Goal: Transaction & Acquisition: Purchase product/service

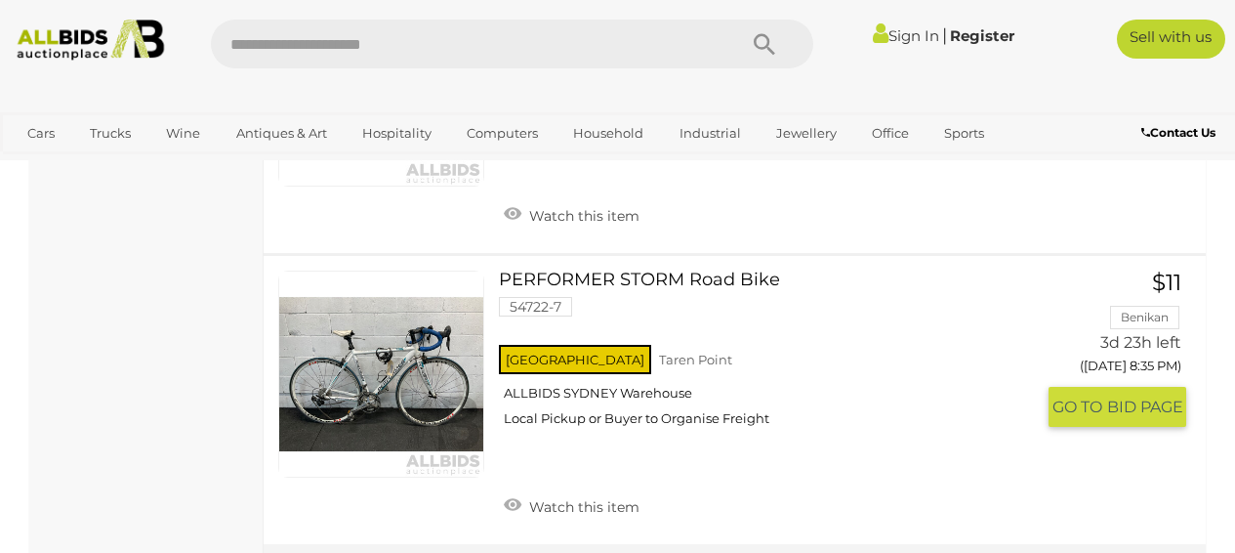
scroll to position [6653, 0]
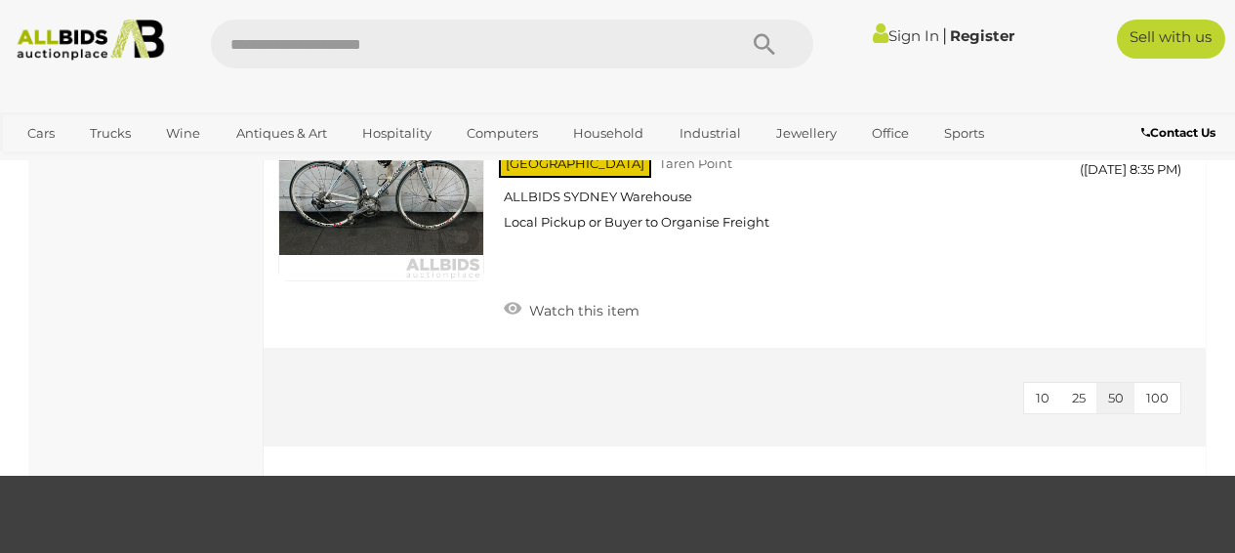
click at [1160, 390] on span "100" at bounding box center [1158, 398] width 22 height 16
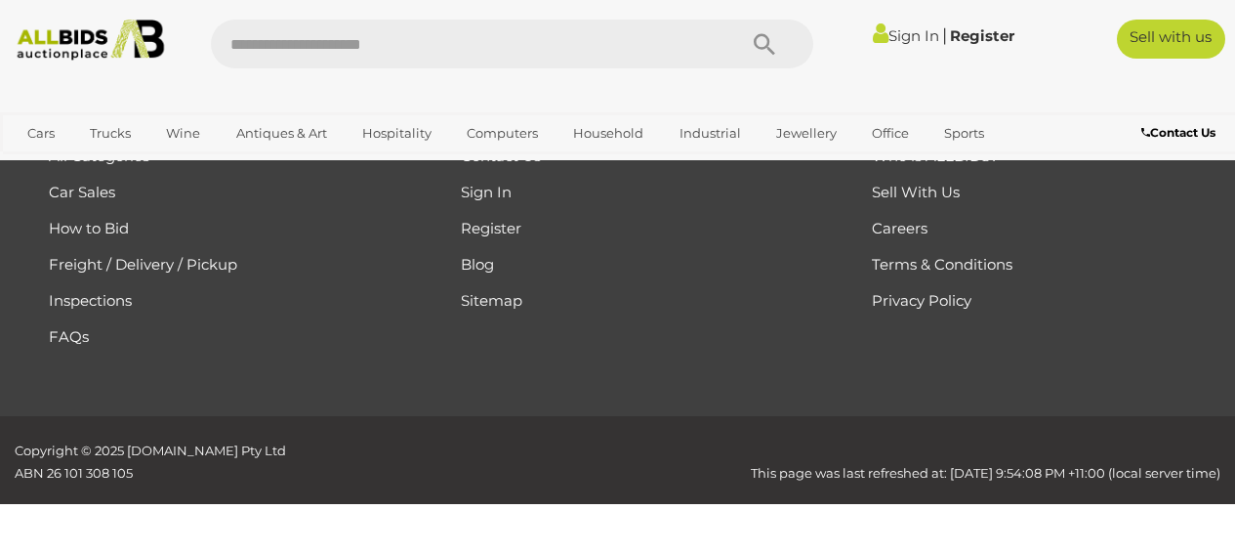
scroll to position [325, 0]
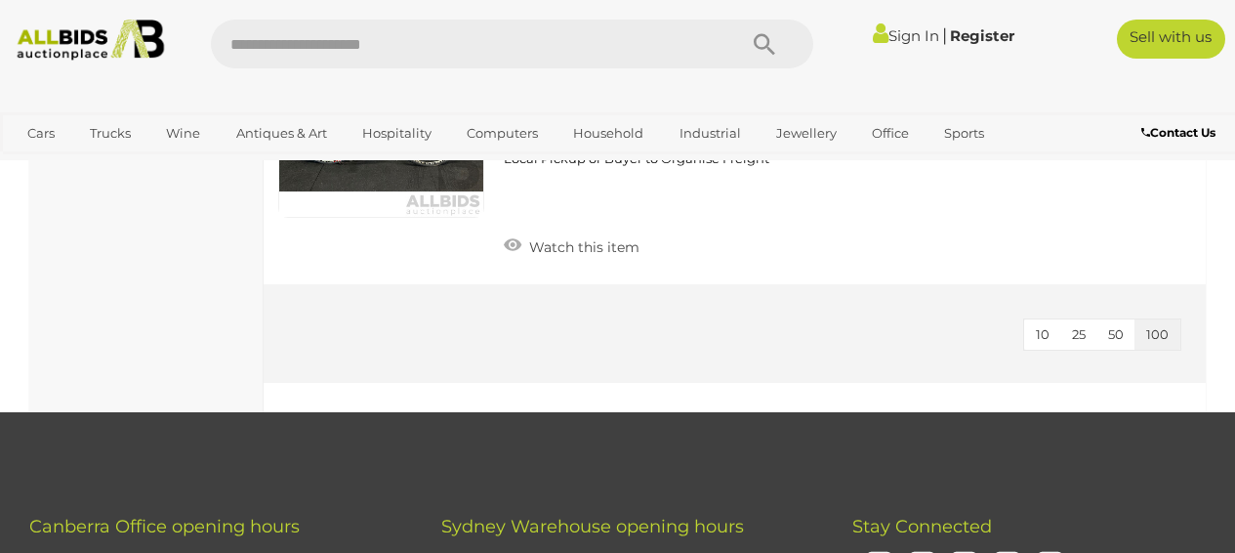
scroll to position [6029, 0]
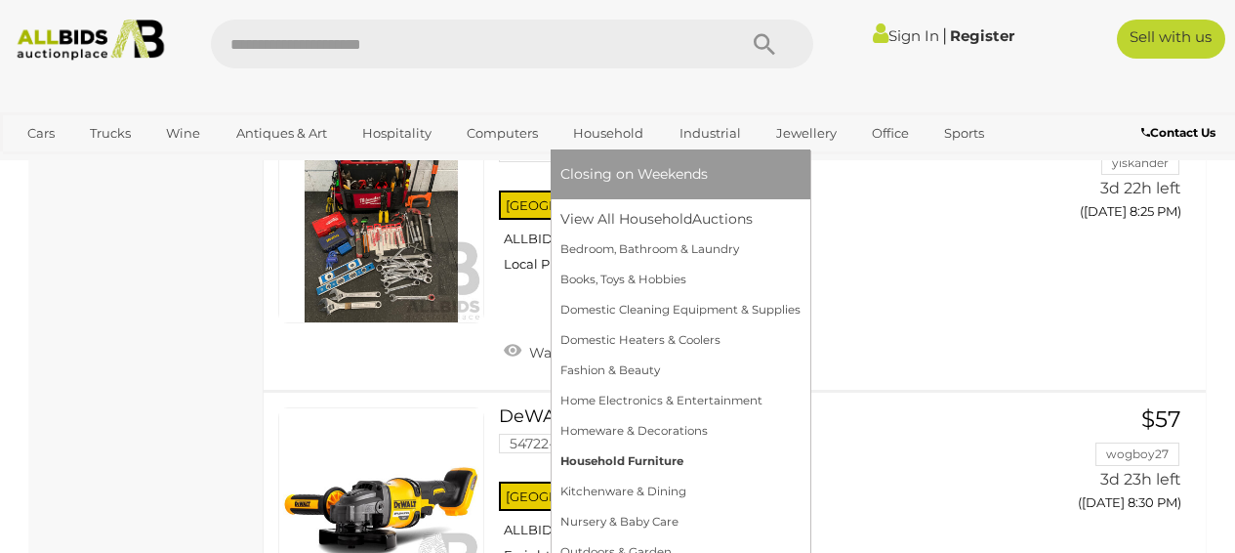
click at [587, 467] on link "Household Furniture" at bounding box center [681, 461] width 240 height 30
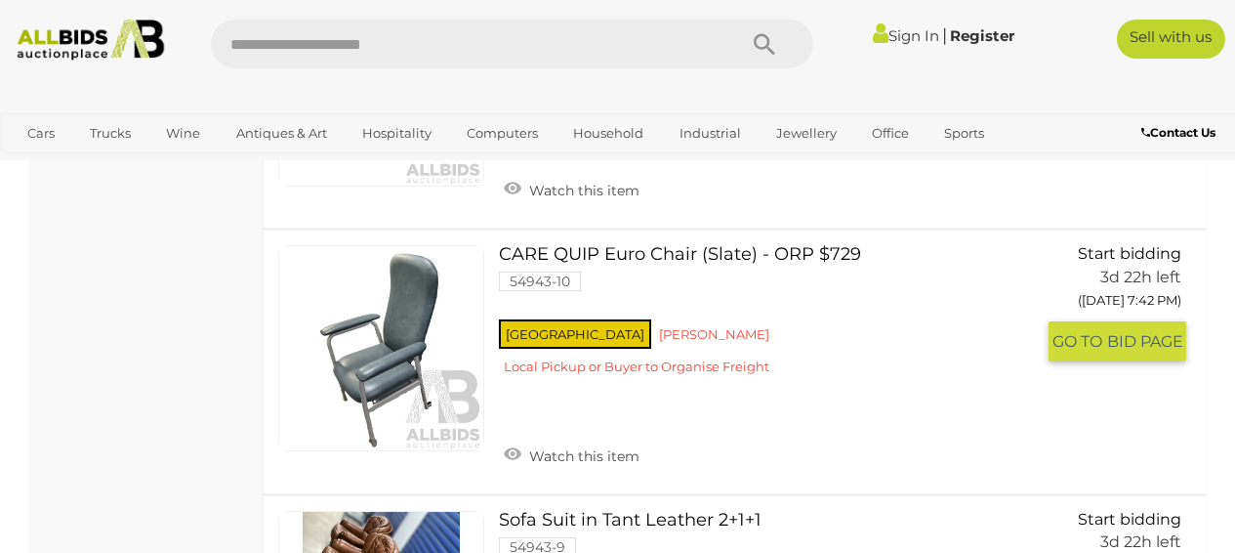
scroll to position [1137, 0]
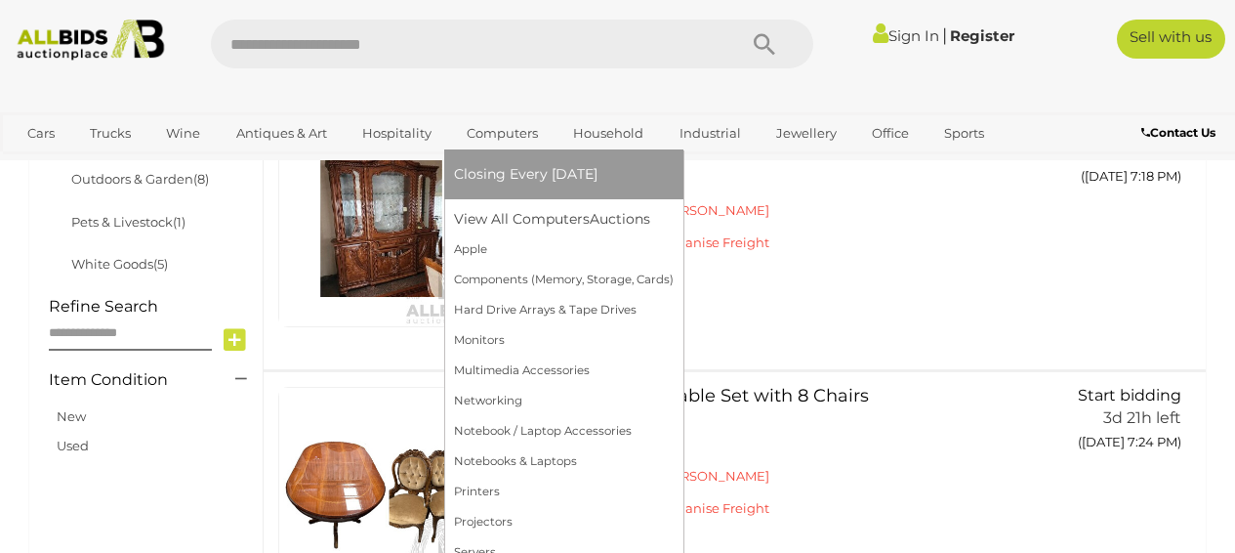
click at [486, 138] on link "Computers" at bounding box center [502, 133] width 97 height 32
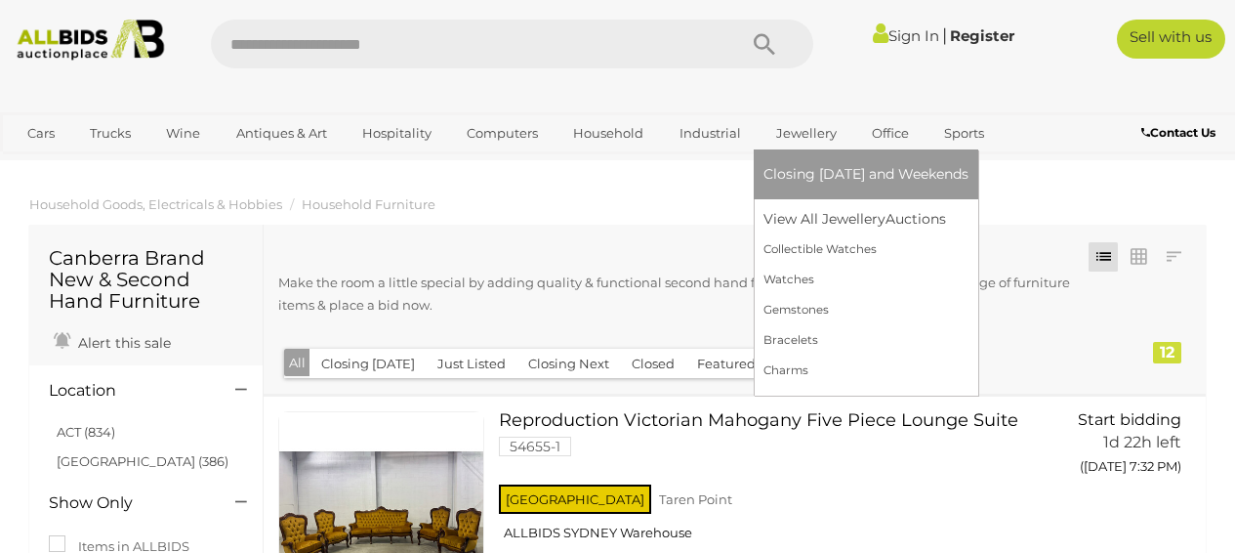
click at [824, 133] on link "Jewellery" at bounding box center [807, 133] width 86 height 32
click at [789, 223] on link "View All Jewellery Auctions" at bounding box center [866, 219] width 205 height 30
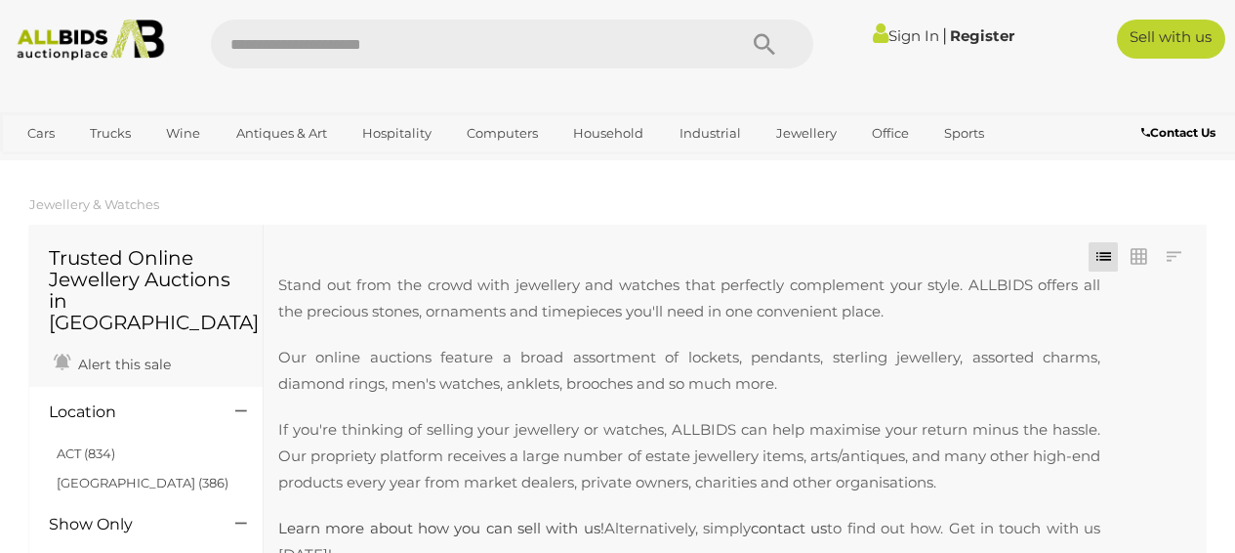
click at [389, 314] on p "Stand out from the crowd with jewellery and watches that perfectly complement y…" at bounding box center [689, 298] width 822 height 53
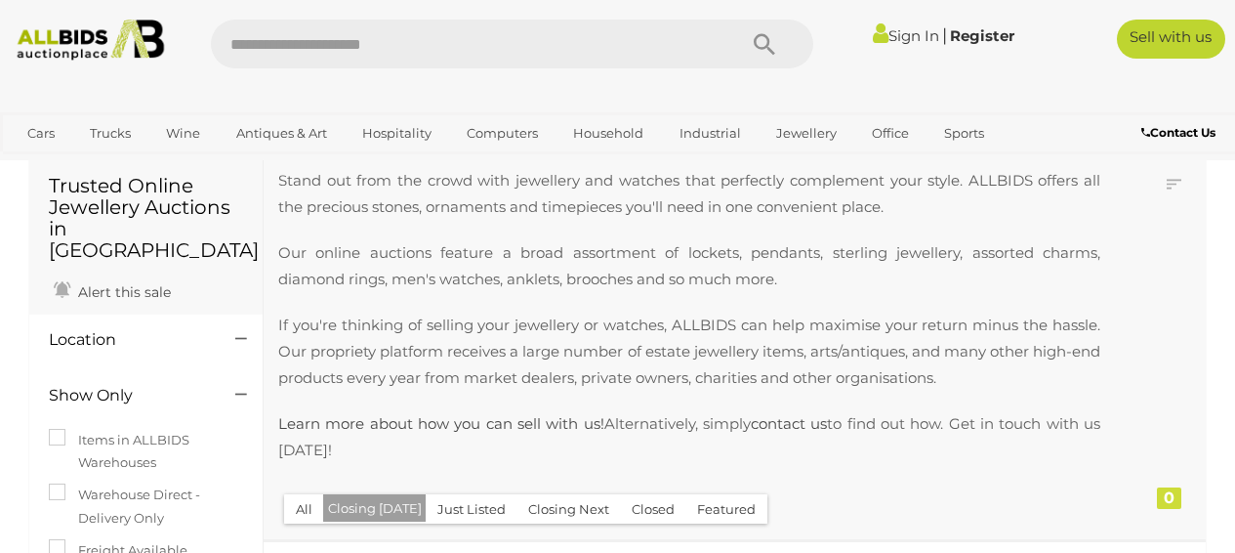
scroll to position [272, 0]
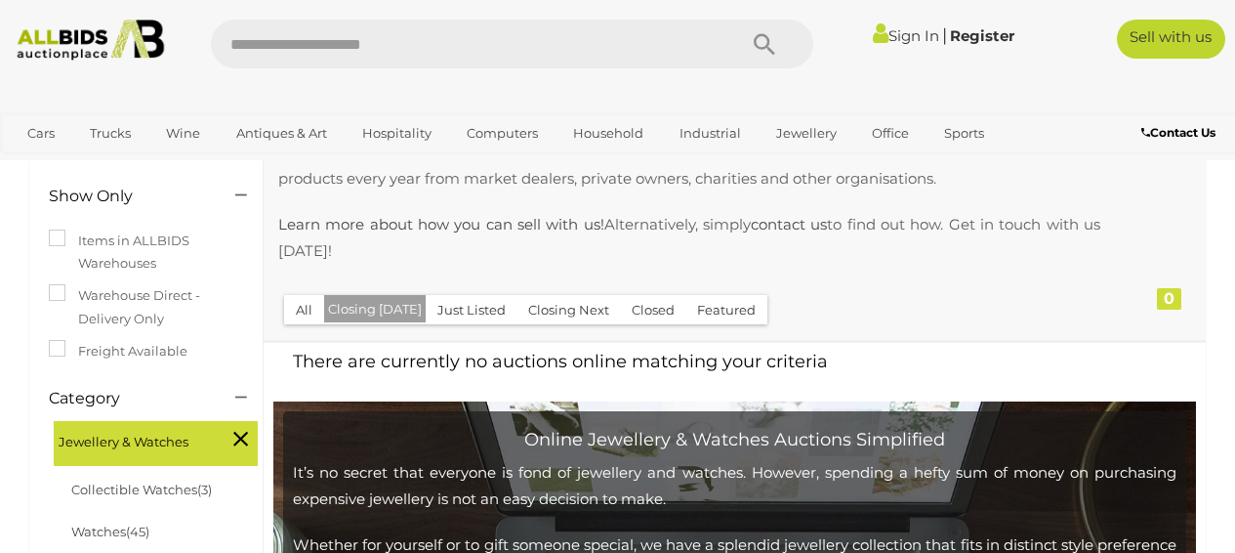
click at [317, 311] on button "All" at bounding box center [304, 310] width 40 height 30
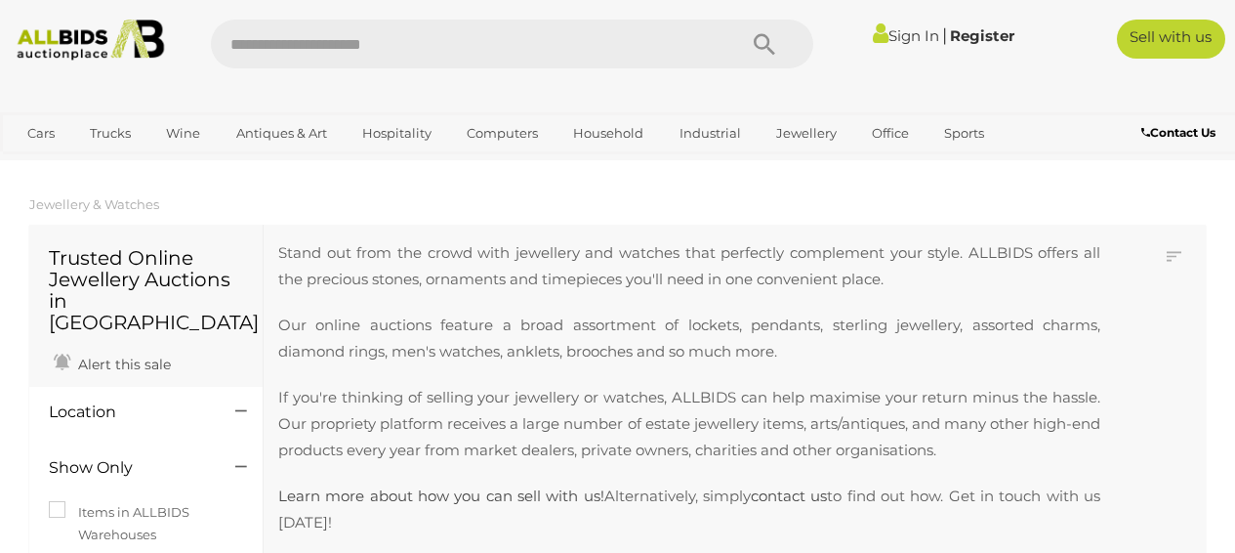
scroll to position [394, 0]
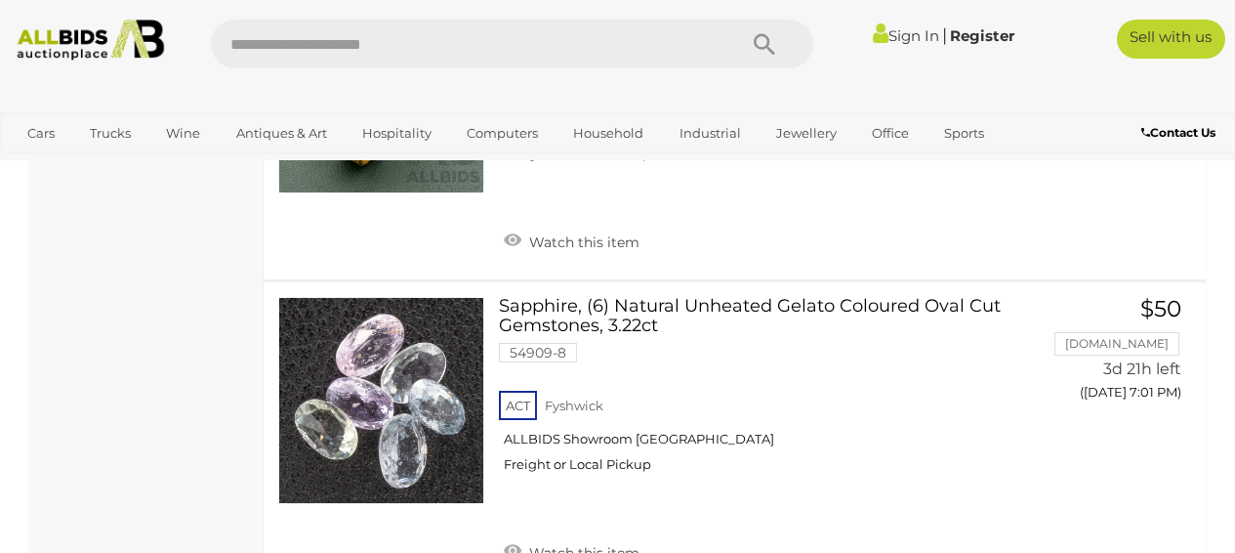
scroll to position [12589, 0]
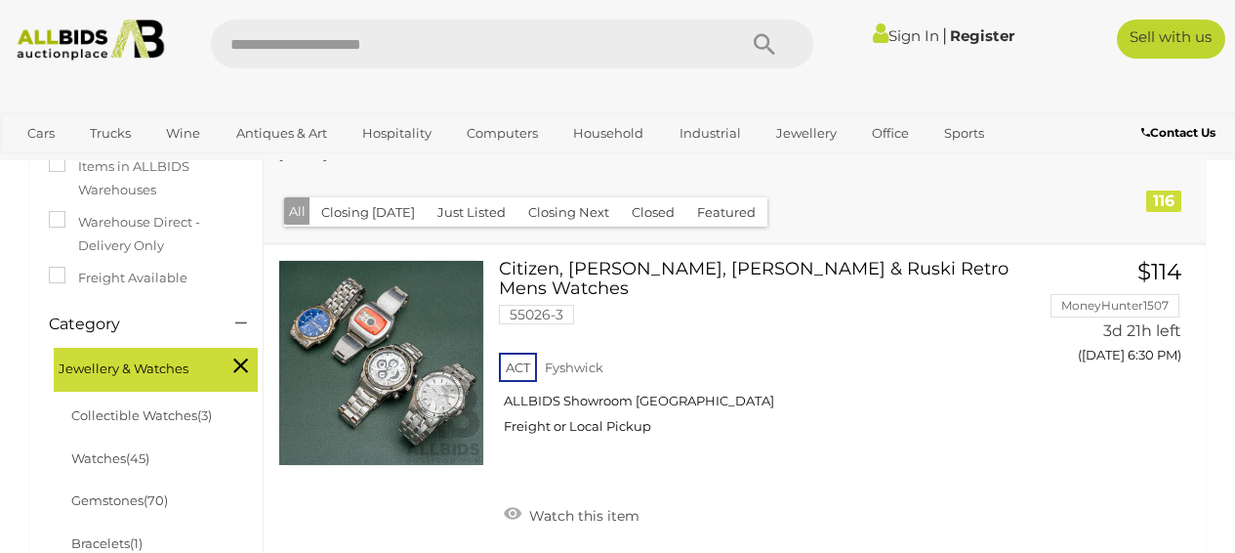
scroll to position [441, 0]
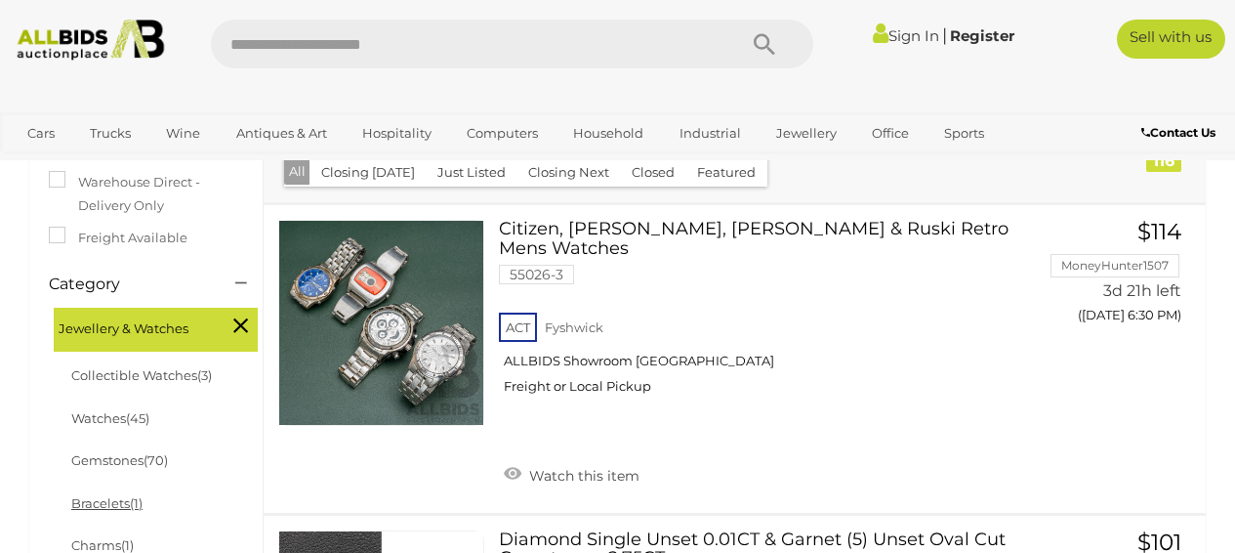
click at [109, 495] on link "Bracelets (1)" at bounding box center [106, 503] width 71 height 16
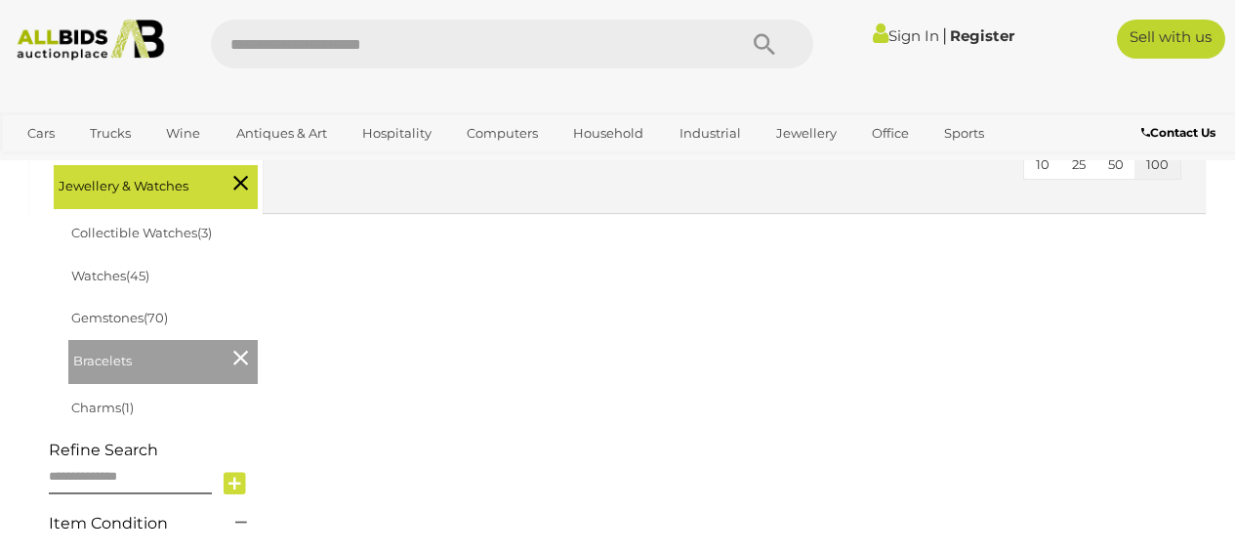
scroll to position [889, 0]
